Goal: Task Accomplishment & Management: Manage account settings

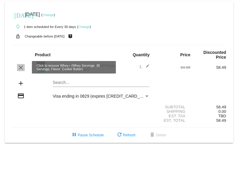
click at [21, 67] on mat-icon "clear" at bounding box center [20, 67] width 7 height 7
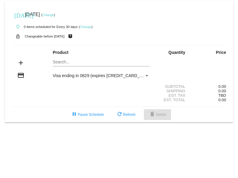
click at [168, 118] on button "delete Delete" at bounding box center [157, 114] width 27 height 11
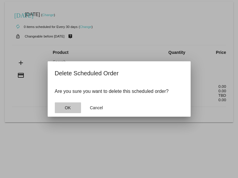
click at [60, 105] on button "OK" at bounding box center [68, 107] width 26 height 11
